Goal: Information Seeking & Learning: Find specific fact

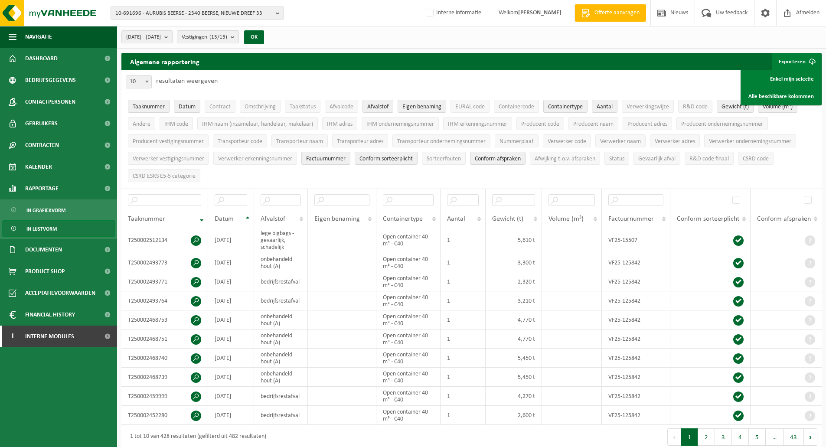
click at [190, 14] on span "10-691696 - AURUBIS BEERSE - 2340 BEERSE, NIEUWE DREEF 33" at bounding box center [193, 13] width 157 height 13
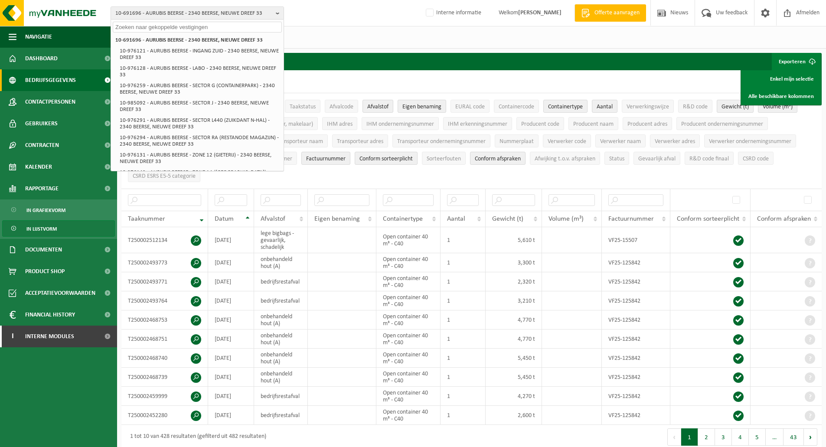
click at [49, 83] on span "Bedrijfsgegevens" at bounding box center [50, 80] width 51 height 22
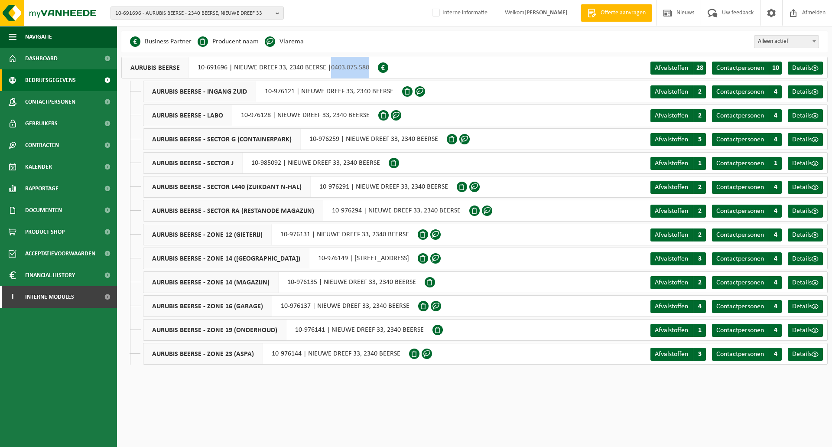
drag, startPoint x: 372, startPoint y: 66, endPoint x: 331, endPoint y: 65, distance: 41.6
click at [331, 65] on div "AURUBIS BEERSE 10-691696 | [STREET_ADDRESS] | 0403.075.580" at bounding box center [249, 68] width 257 height 22
drag, startPoint x: 228, startPoint y: 68, endPoint x: 197, endPoint y: 68, distance: 31.6
click at [197, 68] on div "AURUBIS BEERSE 10-691696 | [STREET_ADDRESS] | 0403.075.580" at bounding box center [249, 68] width 257 height 22
copy div "10-691696"
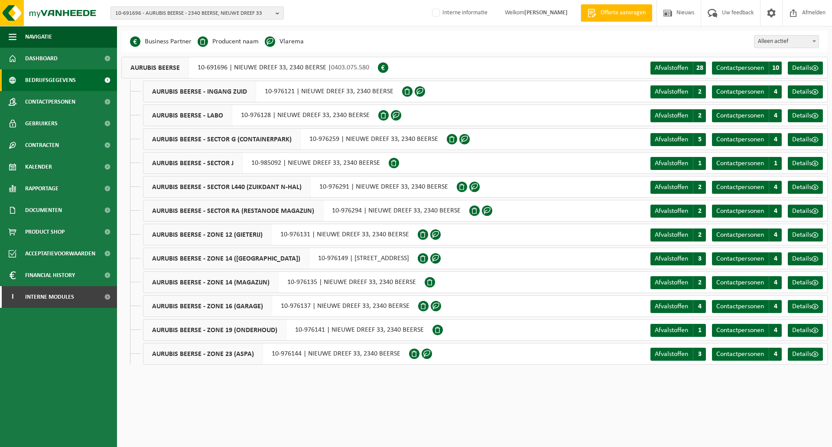
click at [385, 28] on div "Even geduld. Door de grote hoeveelheid gegevens duurt het laden even. Business …" at bounding box center [416, 186] width 832 height 373
click at [375, 36] on div "Business Partner Producent naam Treatment Center Data Center Gearchiveerd Vlare…" at bounding box center [474, 42] width 707 height 22
